Goal: Submit feedback/report problem

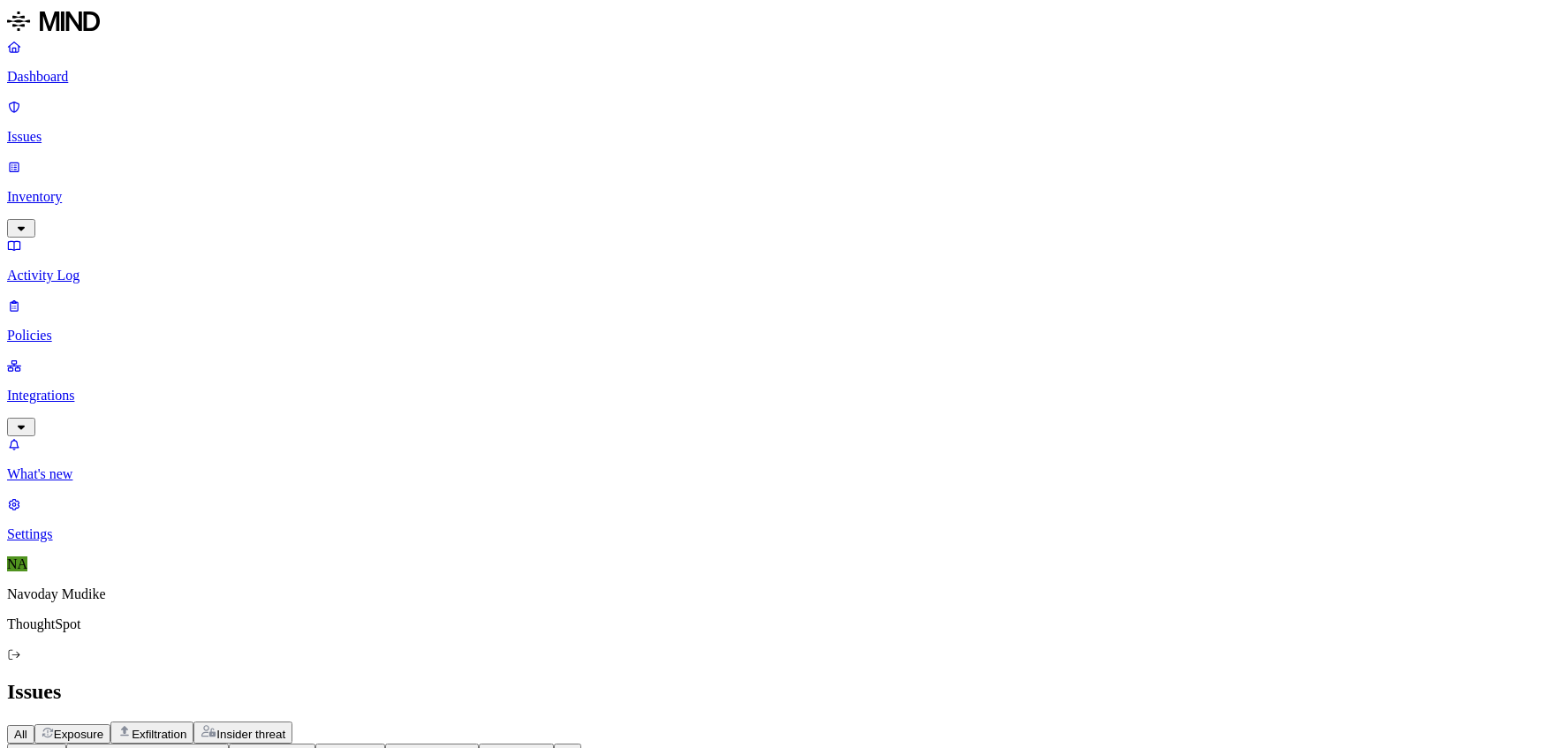
click at [742, 722] on div "All Exposure Exfiltration Insider threat" at bounding box center [784, 732] width 1554 height 22
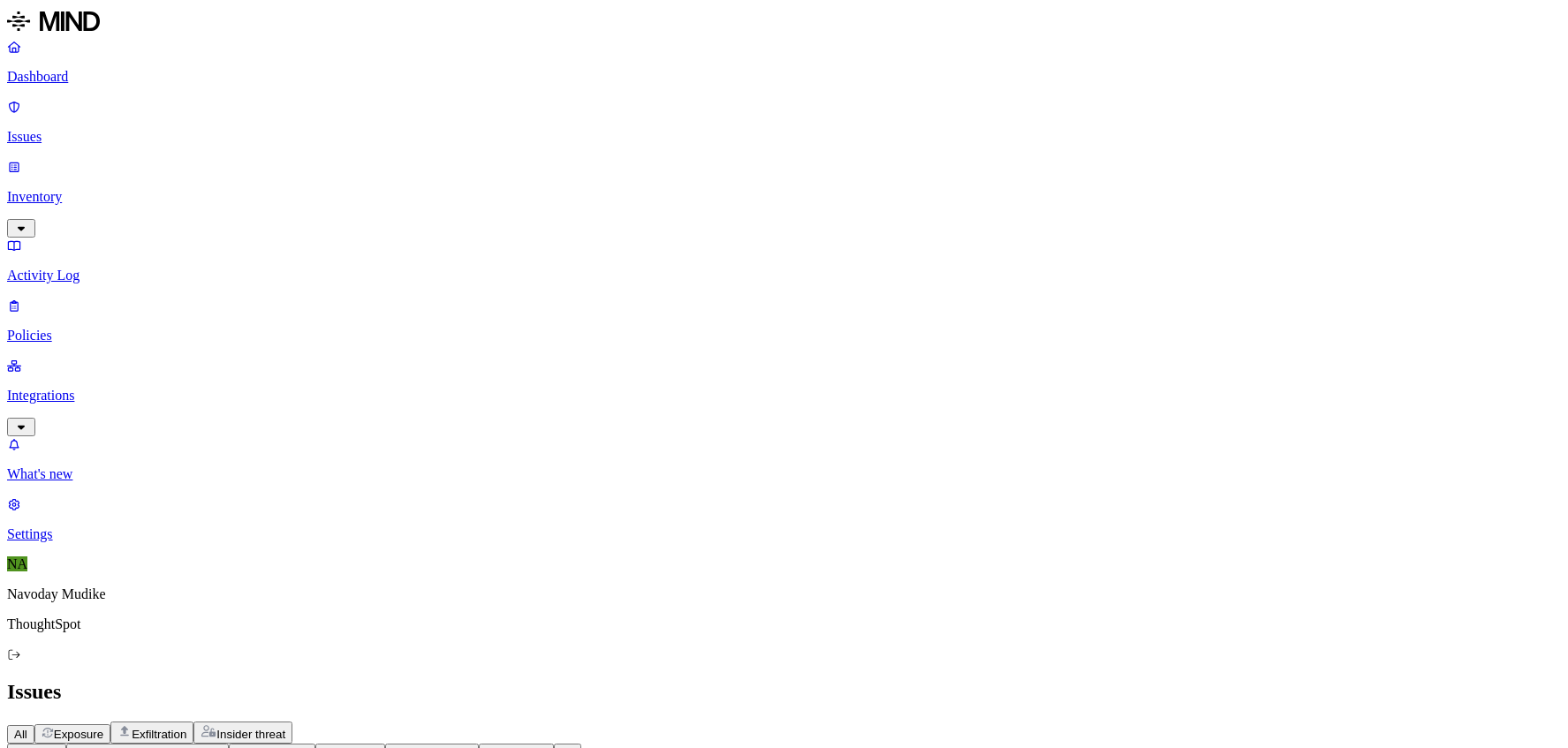
click at [742, 680] on div "Issues" at bounding box center [784, 691] width 1554 height 24
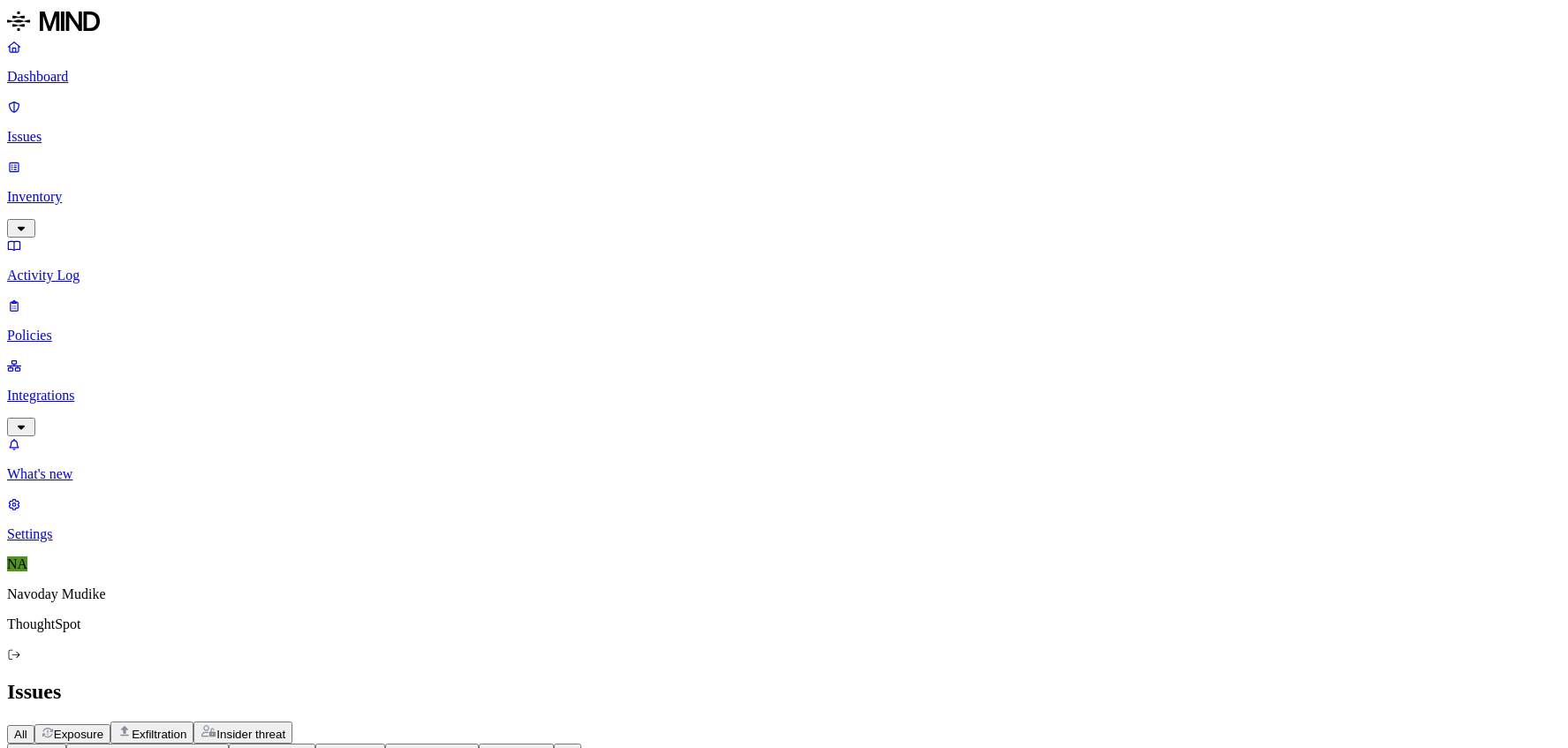
click at [83, 328] on p "Policies" at bounding box center [784, 335] width 1554 height 16
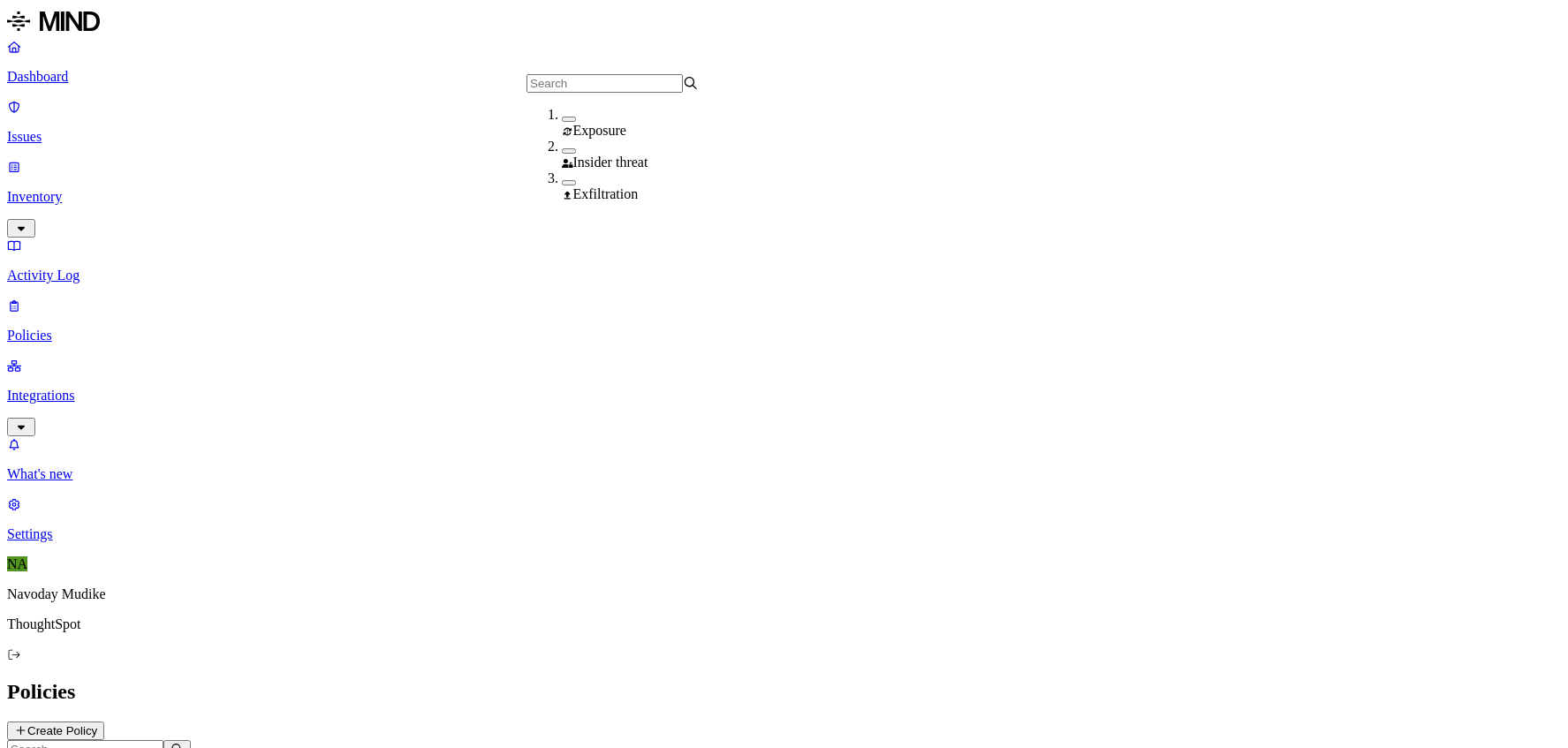
click at [742, 680] on div "Policies Create Policy" at bounding box center [784, 710] width 1554 height 60
click at [28, 222] on icon "button" at bounding box center [21, 228] width 14 height 11
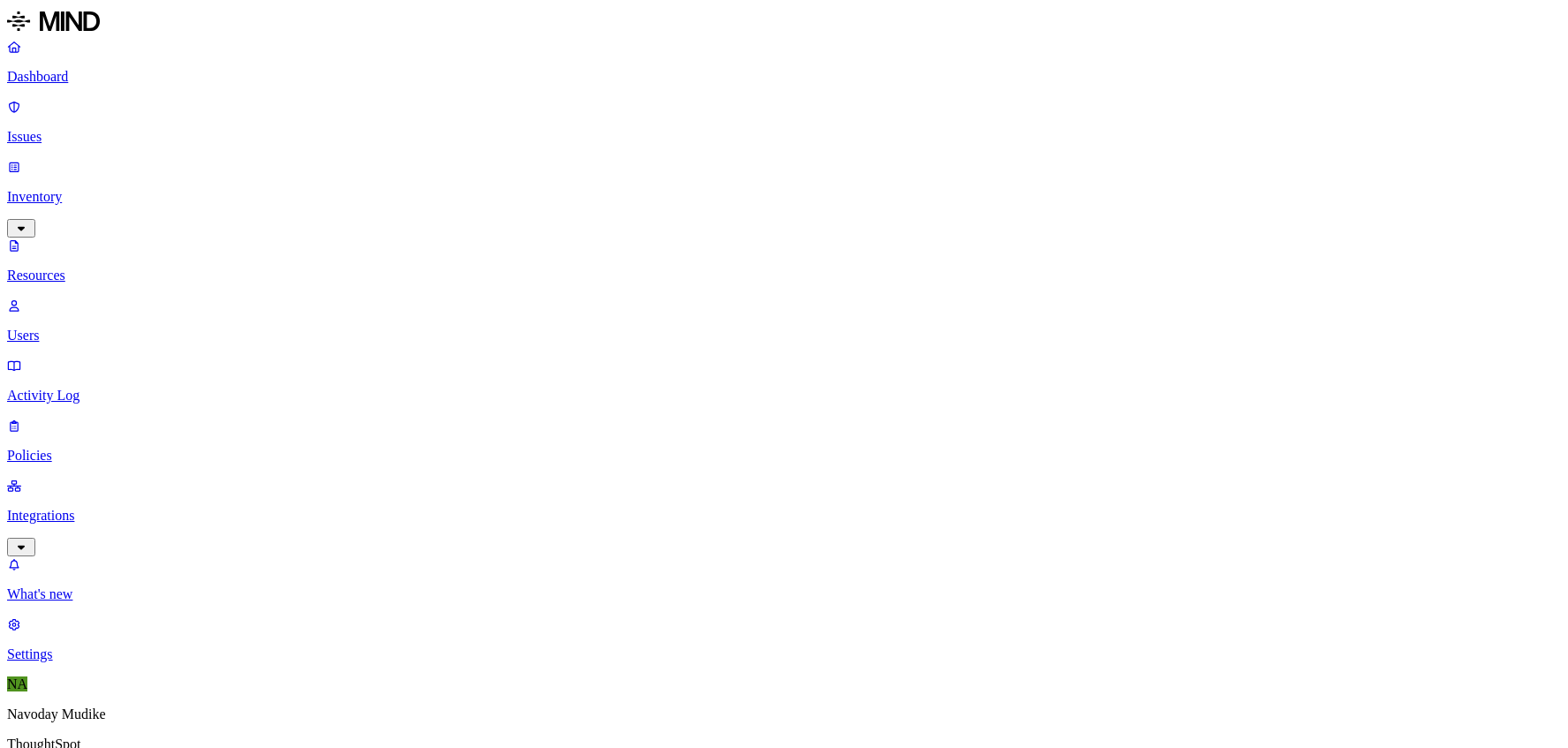
click at [106, 447] on p "Policies" at bounding box center [784, 455] width 1554 height 16
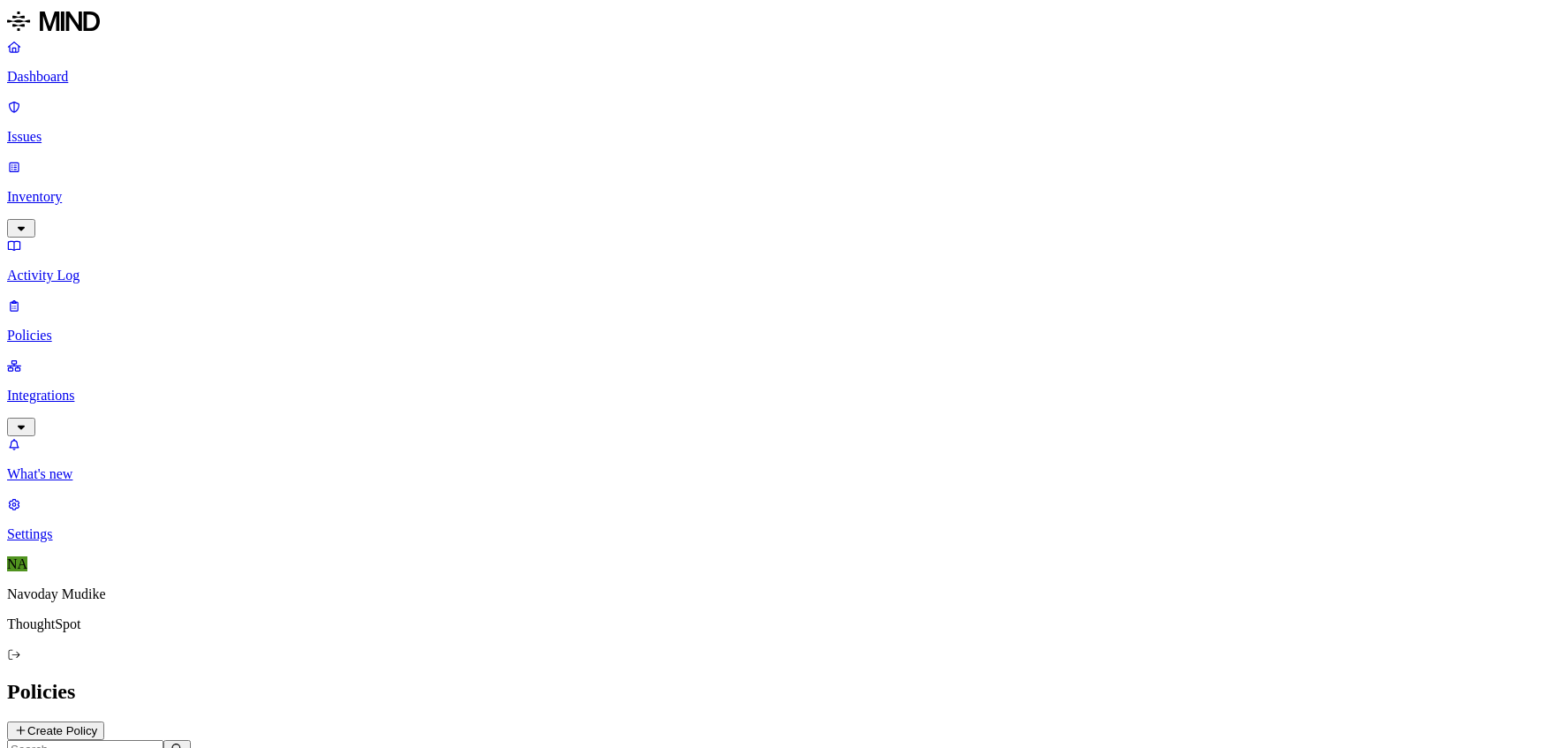
click at [102, 268] on p "Activity Log" at bounding box center [784, 275] width 1554 height 16
click at [28, 222] on icon "button" at bounding box center [21, 228] width 14 height 11
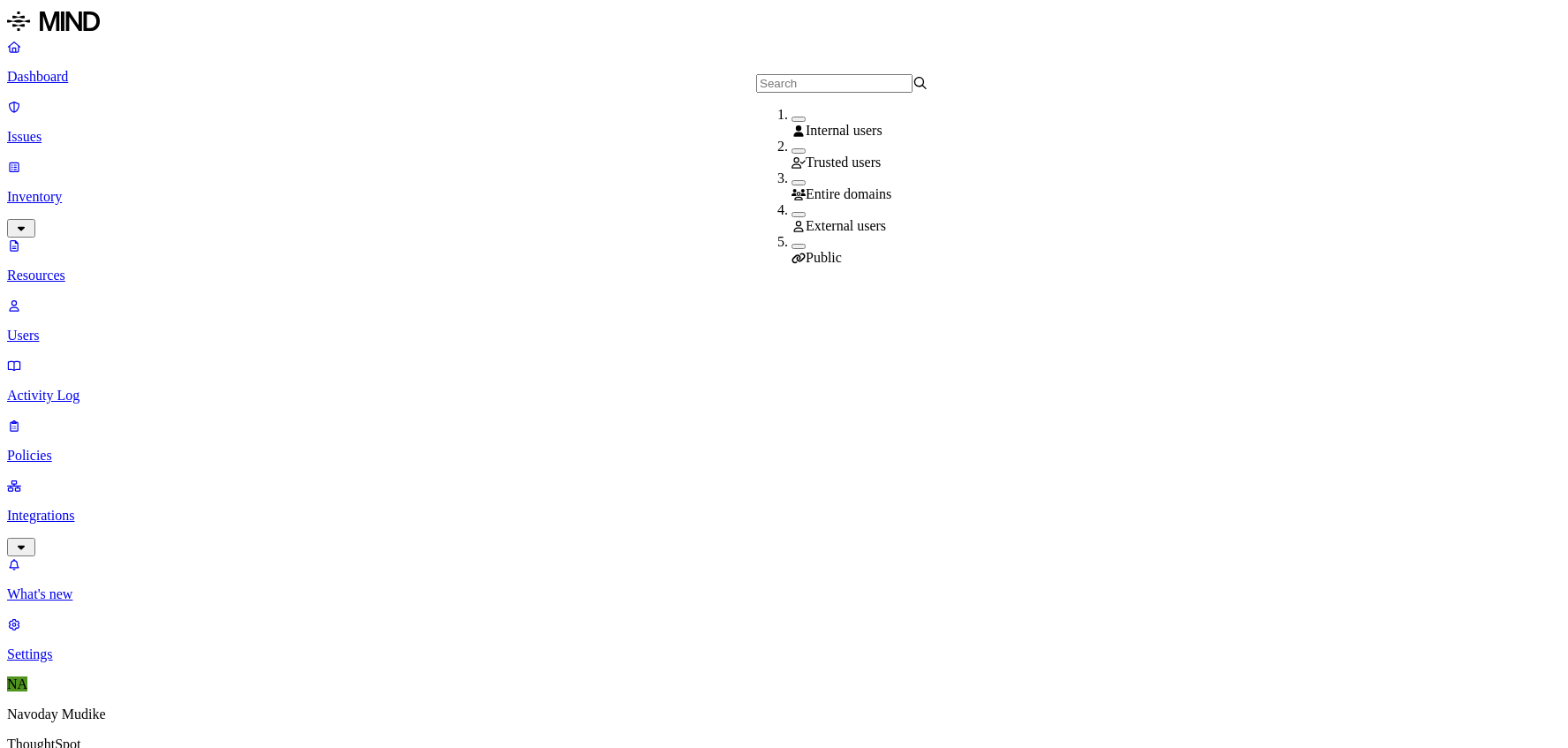
click at [742, 244] on button "button" at bounding box center [798, 247] width 14 height 6
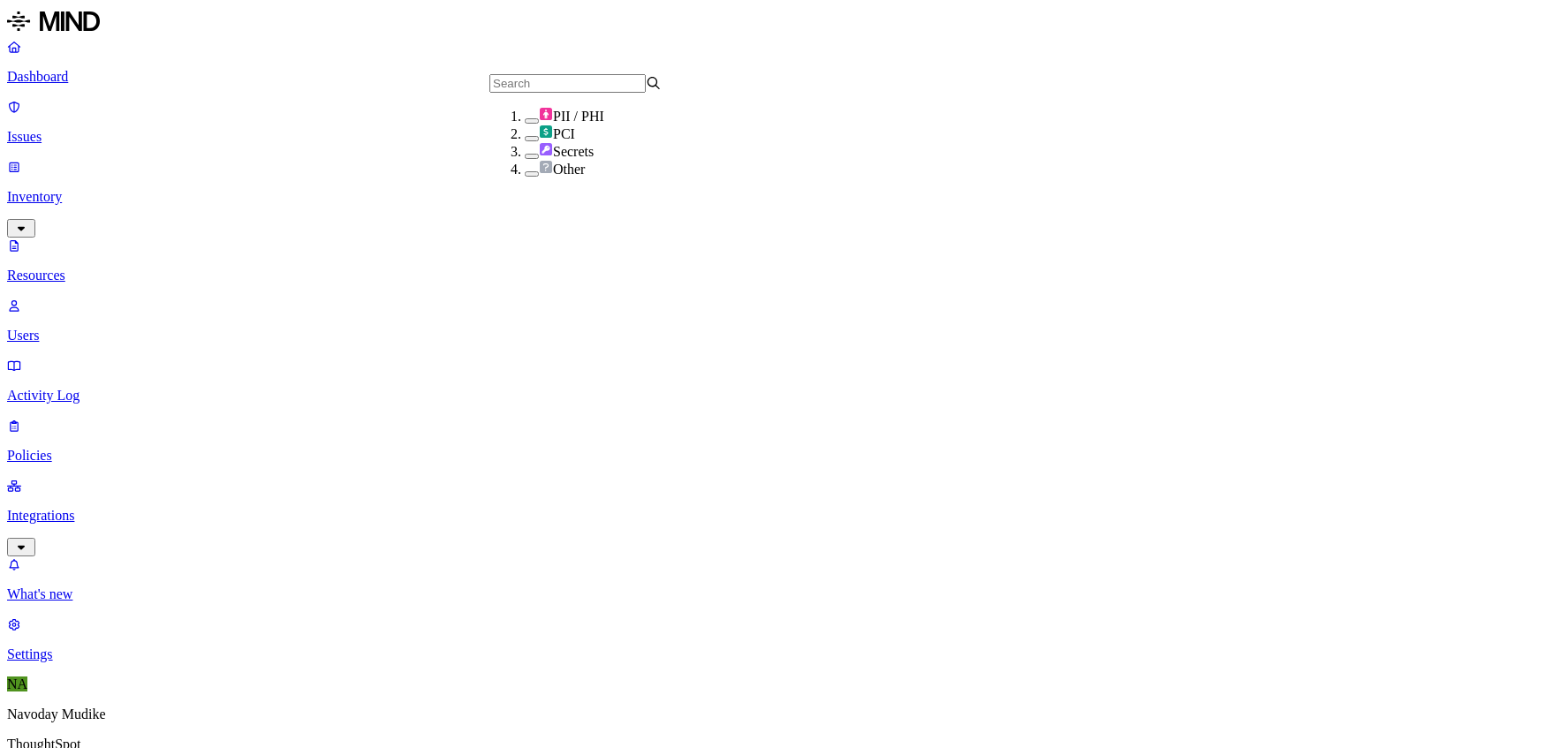
click at [525, 159] on button "button" at bounding box center [531, 156] width 14 height 6
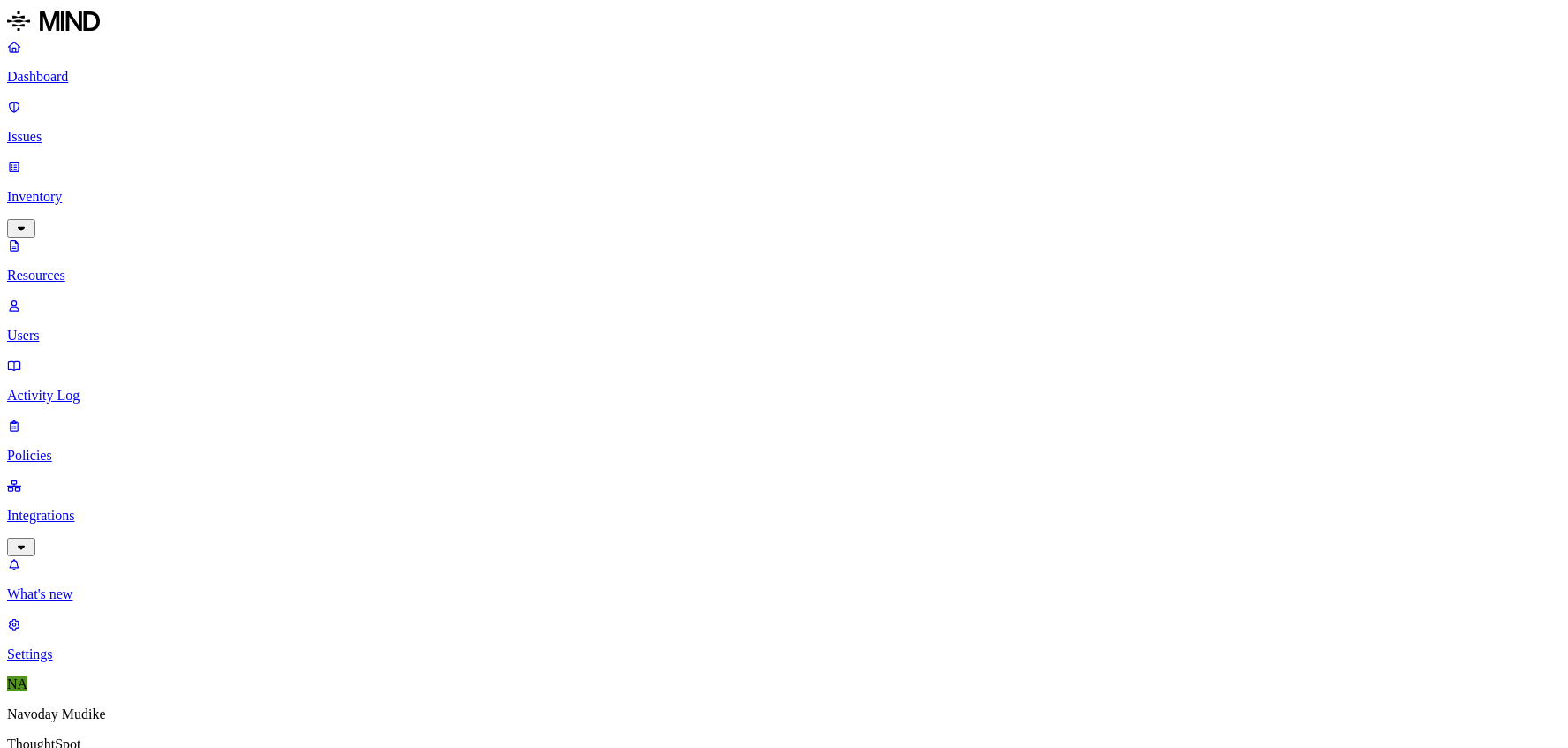
scroll to position [483, 0]
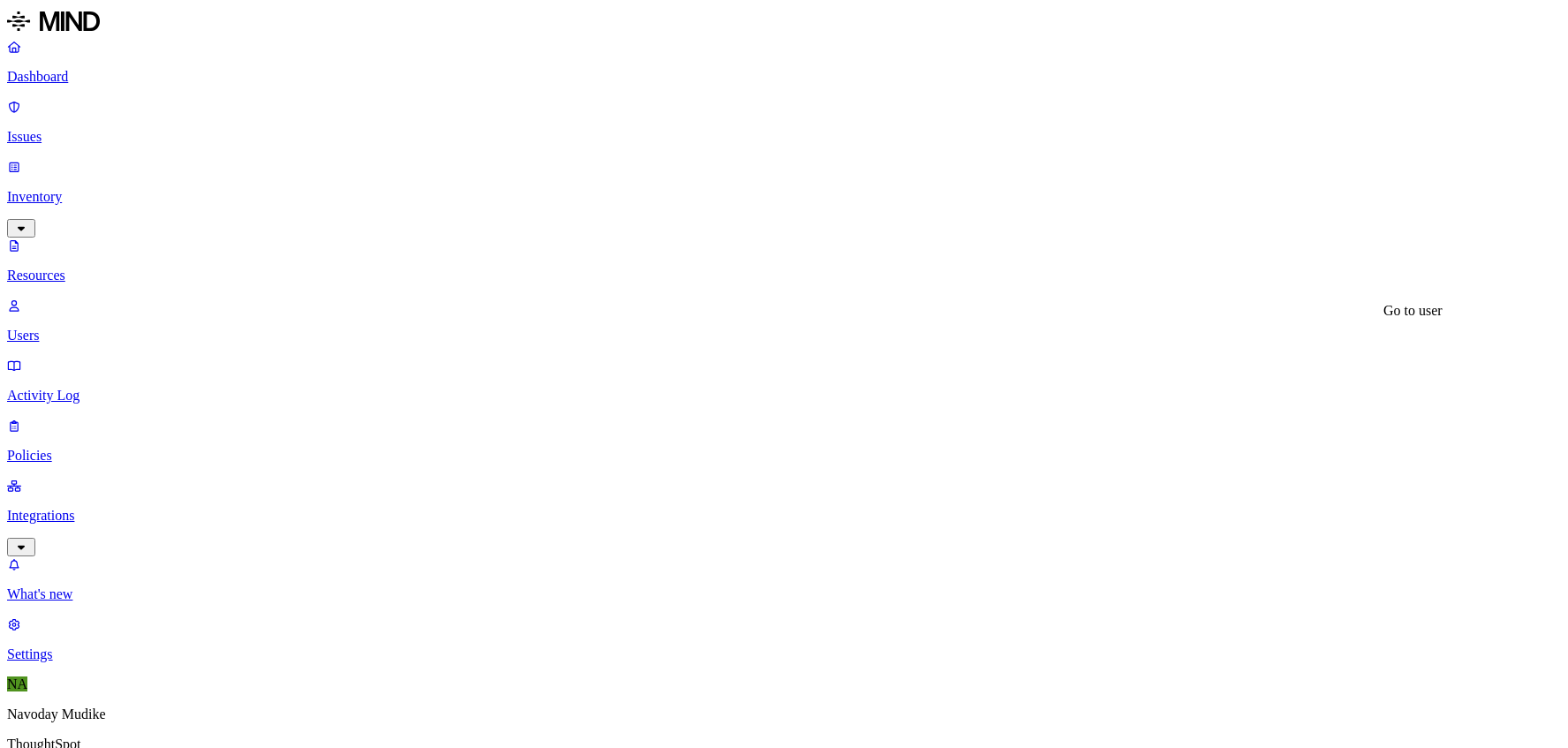
scroll to position [29, 0]
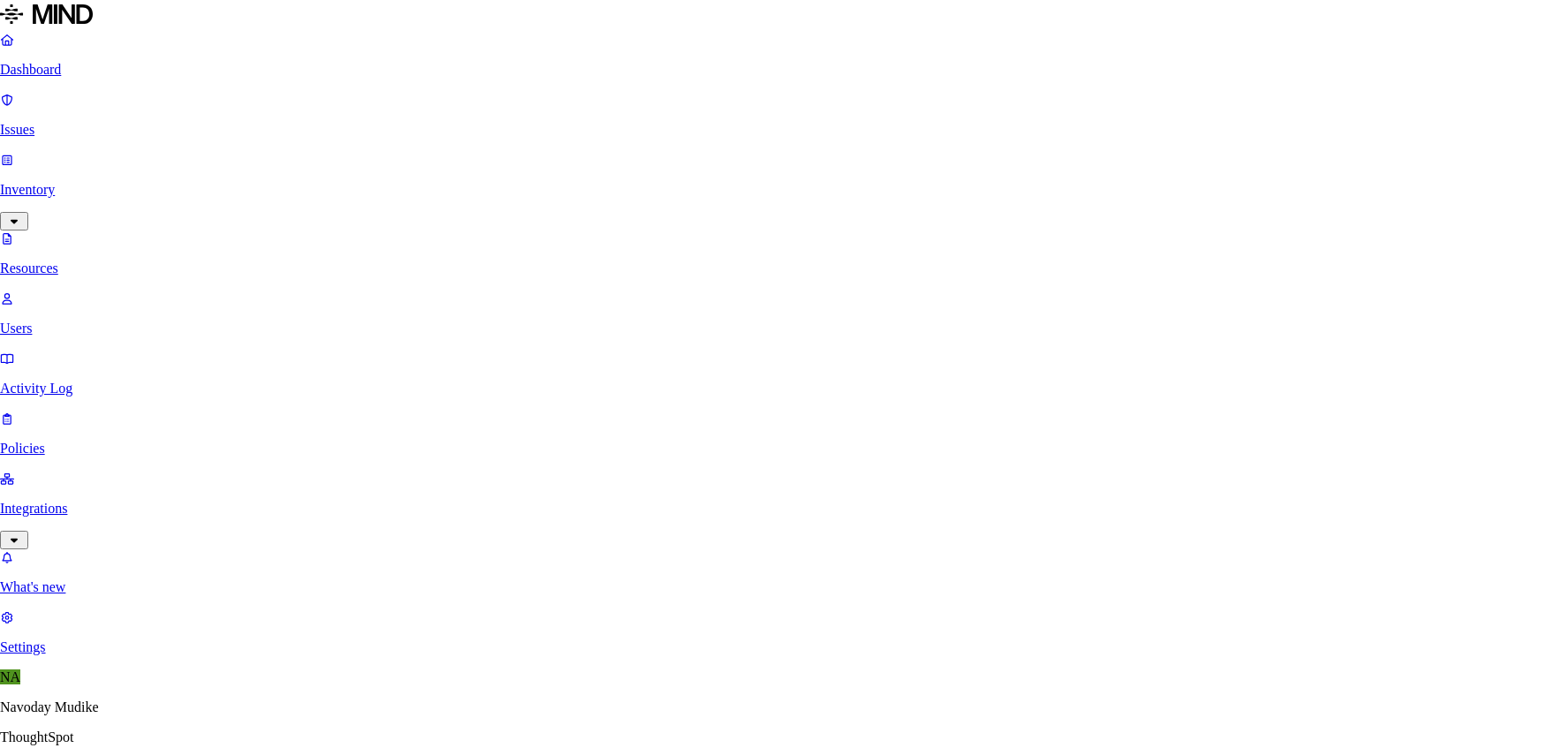
type textarea "Owner name shown as 'Rakesh"
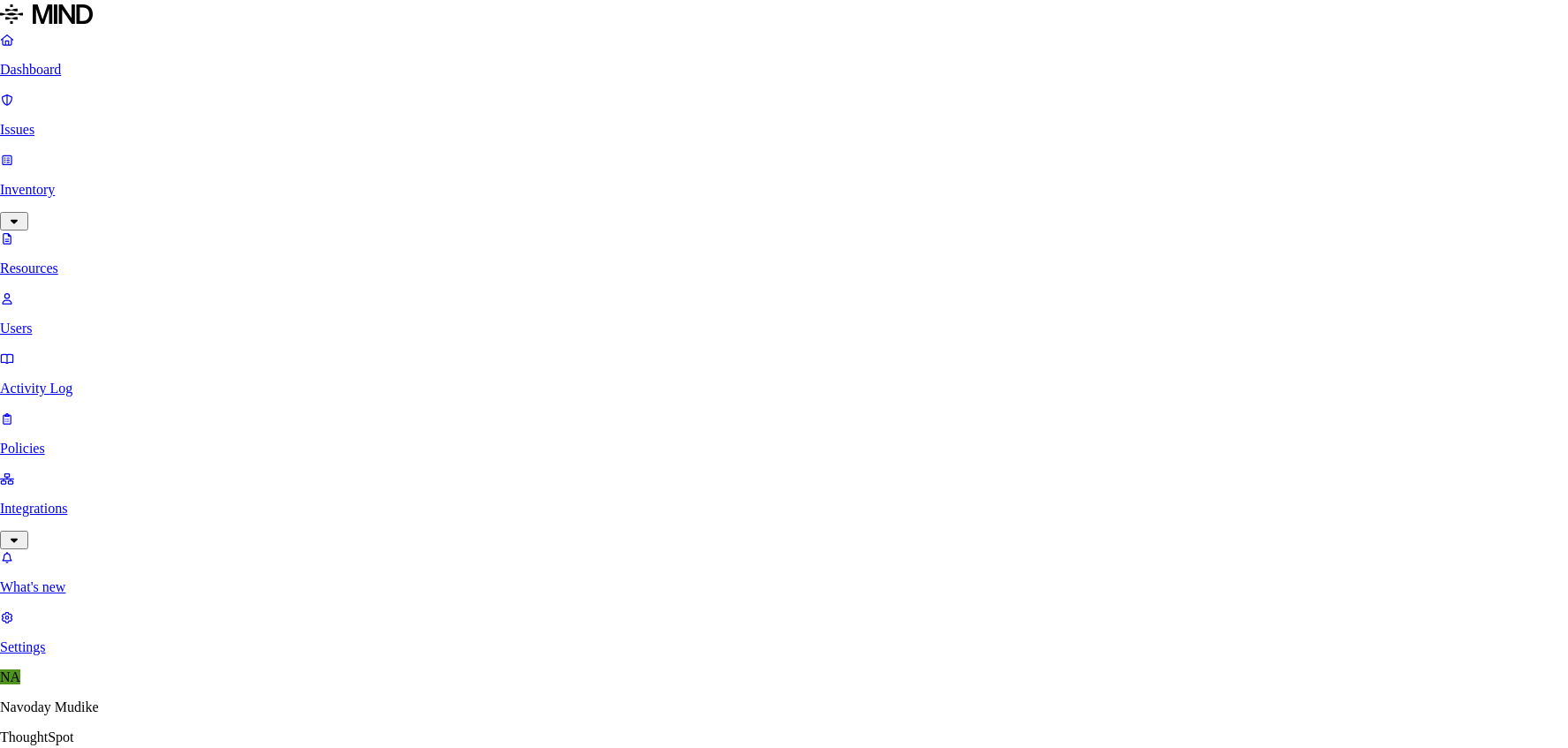
paste textarea "[URL][DOMAIN_NAME]"
type textarea "Owner name is incorrect here. [URL][DOMAIN_NAME]"
